Goal: Information Seeking & Learning: Understand process/instructions

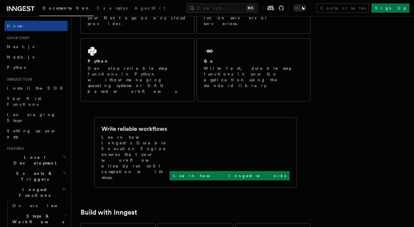
scroll to position [146, 0]
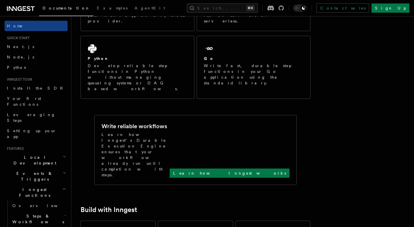
click at [241, 119] on div "Write reliable workflows Learn how Inngest's Durable Execution Engine ensures t…" at bounding box center [196, 149] width 202 height 69
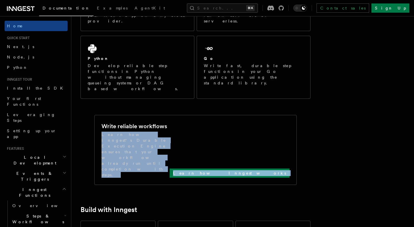
drag, startPoint x: 235, startPoint y: 101, endPoint x: 309, endPoint y: 128, distance: 79.2
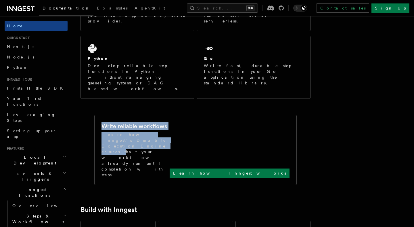
drag, startPoint x: 103, startPoint y: 97, endPoint x: 202, endPoint y: 108, distance: 100.4
click at [202, 122] on div "Write reliable workflows Learn how Inngest's Durable Execution Engine ensures t…" at bounding box center [196, 149] width 188 height 55
click at [170, 131] on p "Learn how Inngest's Durable Execution Engine ensures that your workflow already…" at bounding box center [136, 154] width 68 height 46
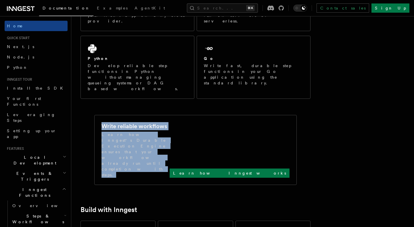
drag, startPoint x: 102, startPoint y: 97, endPoint x: 195, endPoint y: 112, distance: 94.1
click at [195, 122] on div "Write reliable workflows Learn how Inngest's Durable Execution Engine ensures t…" at bounding box center [196, 149] width 188 height 55
click at [170, 131] on p "Learn how Inngest's Durable Execution Engine ensures that your workflow already…" at bounding box center [136, 154] width 68 height 46
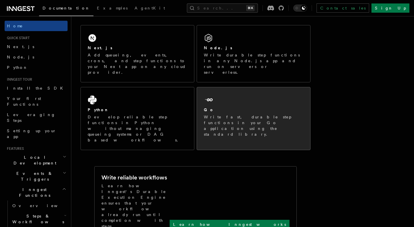
scroll to position [92, 0]
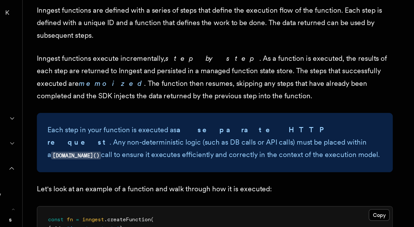
scroll to position [381, 0]
click at [183, 125] on p "Inngest functions execute incrementally, step by step . As a function is execut…" at bounding box center [196, 130] width 230 height 32
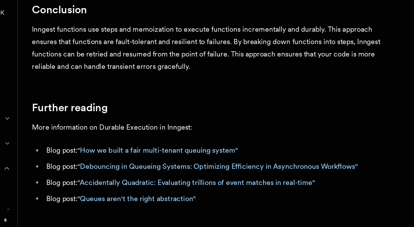
scroll to position [1061, 0]
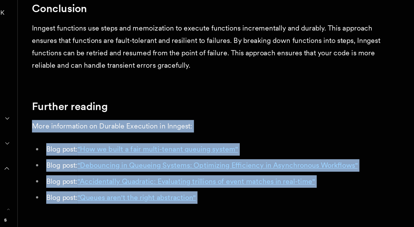
drag, startPoint x: 139, startPoint y: 126, endPoint x: 147, endPoint y: 210, distance: 84.3
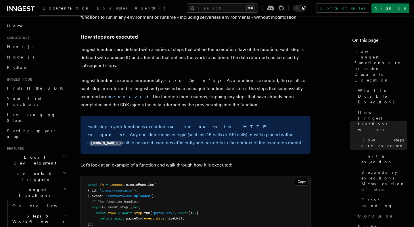
scroll to position [370, 0]
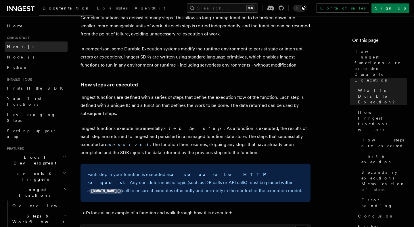
click at [15, 45] on span "Next.js" at bounding box center [20, 46] width 27 height 5
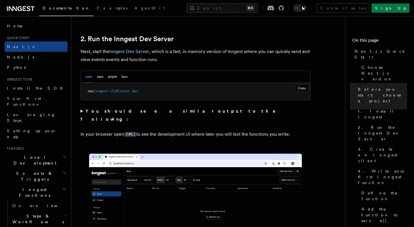
scroll to position [392, 0]
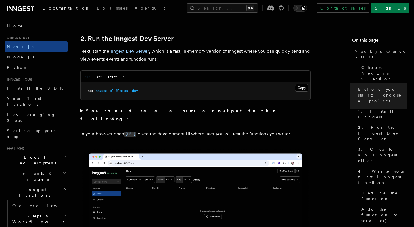
click at [103, 49] on p "Next, start the Inngest Dev Server , which is a fast, in-memory version of Inng…" at bounding box center [196, 55] width 230 height 16
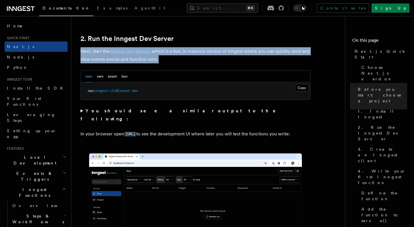
click at [103, 49] on p "Next, start the Inngest Dev Server , which is a fast, in-memory version of Inng…" at bounding box center [196, 55] width 230 height 16
click at [104, 52] on p "Next, start the Inngest Dev Server , which is a fast, in-memory version of Inng…" at bounding box center [196, 55] width 230 height 16
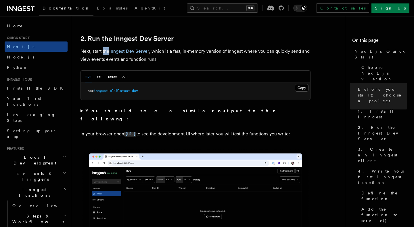
click at [104, 52] on p "Next, start the Inngest Dev Server , which is a fast, in-memory version of Inng…" at bounding box center [196, 55] width 230 height 16
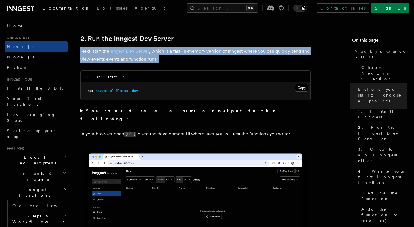
click at [104, 52] on p "Next, start the Inngest Dev Server , which is a fast, in-memory version of Inng…" at bounding box center [196, 55] width 230 height 16
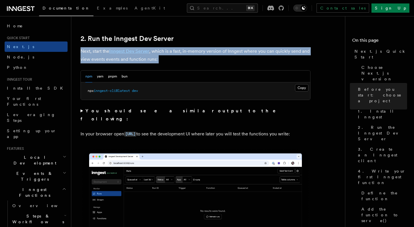
click at [104, 52] on p "Next, start the Inngest Dev Server , which is a fast, in-memory version of Inng…" at bounding box center [196, 55] width 230 height 16
click at [108, 49] on p "Next, start the Inngest Dev Server , which is a fast, in-memory version of Inng…" at bounding box center [196, 55] width 230 height 16
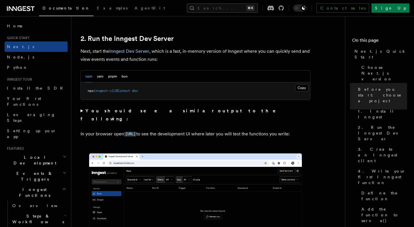
click at [107, 50] on p "Next, start the Inngest Dev Server , which is a fast, in-memory version of Inng…" at bounding box center [196, 55] width 230 height 16
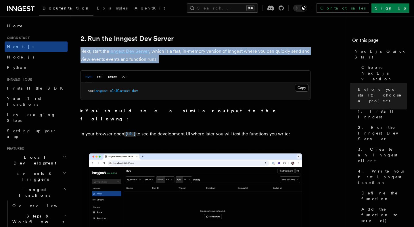
click at [107, 50] on p "Next, start the Inngest Dev Server , which is a fast, in-memory version of Inng…" at bounding box center [196, 55] width 230 height 16
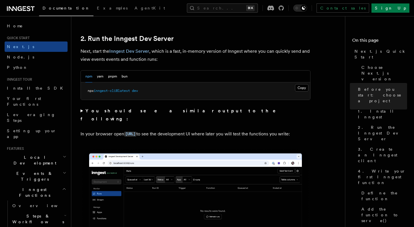
click at [107, 49] on p "Next, start the Inngest Dev Server , which is a fast, in-memory version of Inng…" at bounding box center [196, 55] width 230 height 16
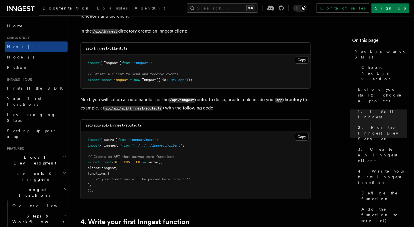
scroll to position [715, 0]
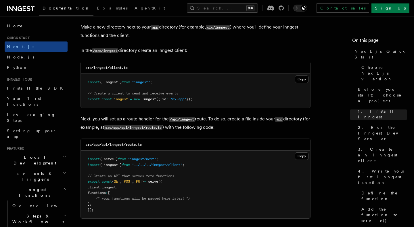
click at [115, 97] on span "inngest" at bounding box center [121, 99] width 14 height 4
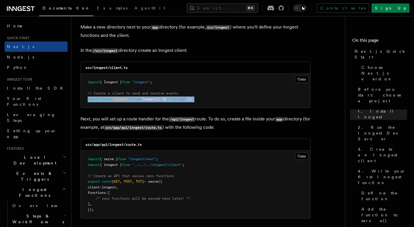
click at [115, 97] on span "inngest" at bounding box center [121, 99] width 14 height 4
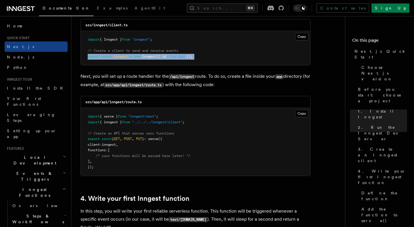
scroll to position [775, 0]
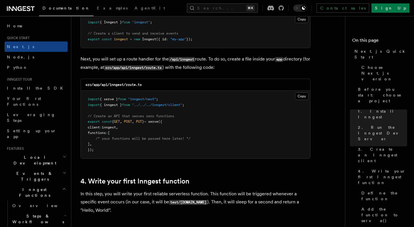
click at [114, 121] on span "{" at bounding box center [113, 121] width 2 height 4
click at [115, 127] on span "inngest" at bounding box center [109, 127] width 14 height 4
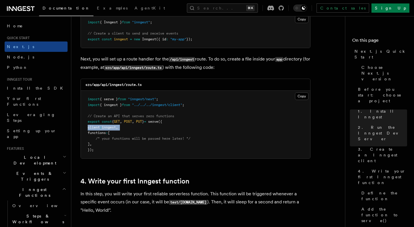
click at [115, 127] on span "inngest" at bounding box center [109, 127] width 14 height 4
click at [114, 131] on pre "import { serve } from "inngest/next" ; import { inngest } from "../../../innges…" at bounding box center [195, 125] width 229 height 68
click at [114, 136] on pre "import { serve } from "inngest/next" ; import { inngest } from "../../../innges…" at bounding box center [195, 125] width 229 height 68
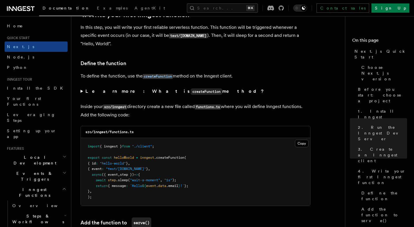
scroll to position [946, 0]
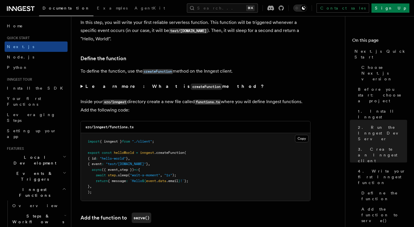
click at [113, 169] on span "({ event" at bounding box center [110, 169] width 16 height 4
click at [115, 158] on span ""hello-world"" at bounding box center [113, 158] width 26 height 4
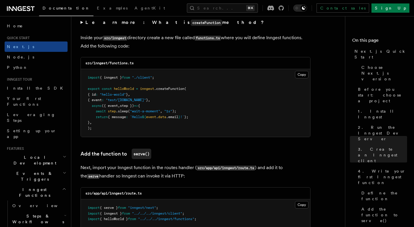
scroll to position [1004, 0]
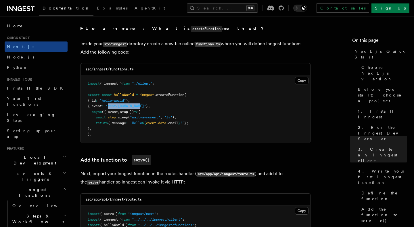
drag, startPoint x: 113, startPoint y: 108, endPoint x: 146, endPoint y: 107, distance: 33.4
click at [146, 107] on span ""test/hello.world"" at bounding box center [126, 106] width 40 height 4
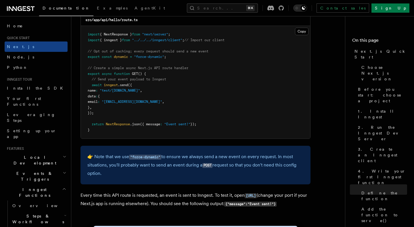
scroll to position [3046, 0]
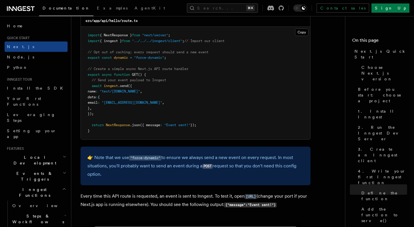
click at [121, 60] on span "dynamic" at bounding box center [121, 57] width 14 height 4
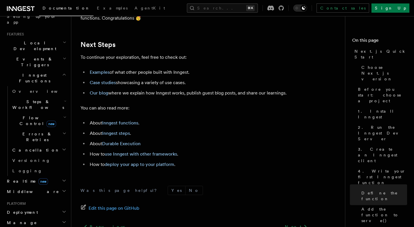
scroll to position [115, 0]
click at [57, 185] on h2 "Middleware" at bounding box center [36, 190] width 63 height 10
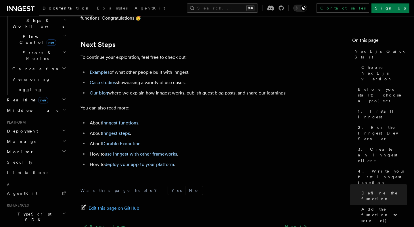
scroll to position [207, 0]
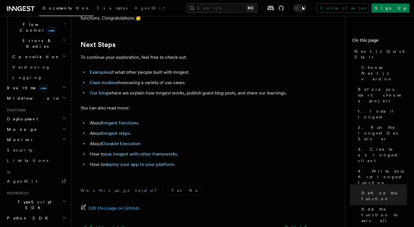
click at [57, 114] on h2 "Deployment" at bounding box center [36, 119] width 63 height 10
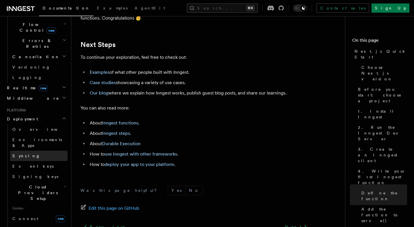
click at [26, 150] on link "Syncing" at bounding box center [39, 155] width 58 height 10
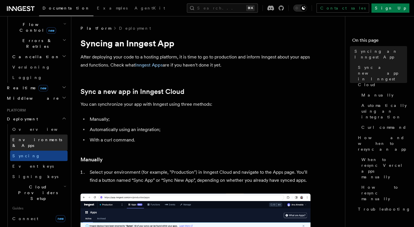
click at [28, 137] on span "Environments & Apps" at bounding box center [39, 143] width 55 height 12
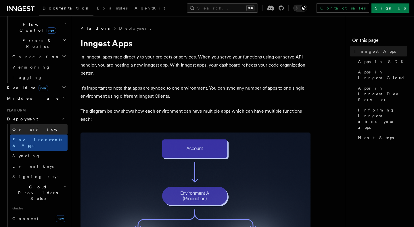
click at [42, 124] on link "Overview" at bounding box center [39, 129] width 58 height 10
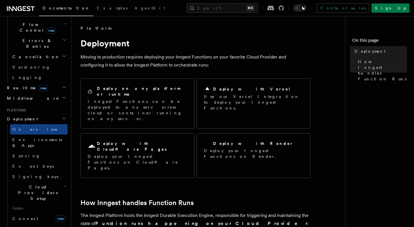
click at [146, 68] on p "Moving to production requires deploying your Inngest Functions on your favorite…" at bounding box center [196, 61] width 230 height 16
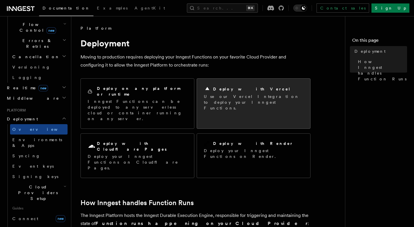
click at [206, 89] on icon at bounding box center [207, 88] width 4 height 3
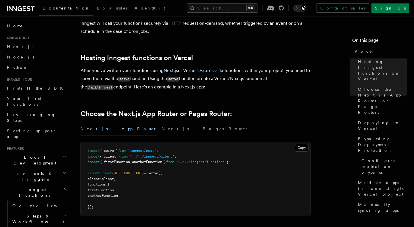
scroll to position [41, 0]
